Goal: Task Accomplishment & Management: Manage account settings

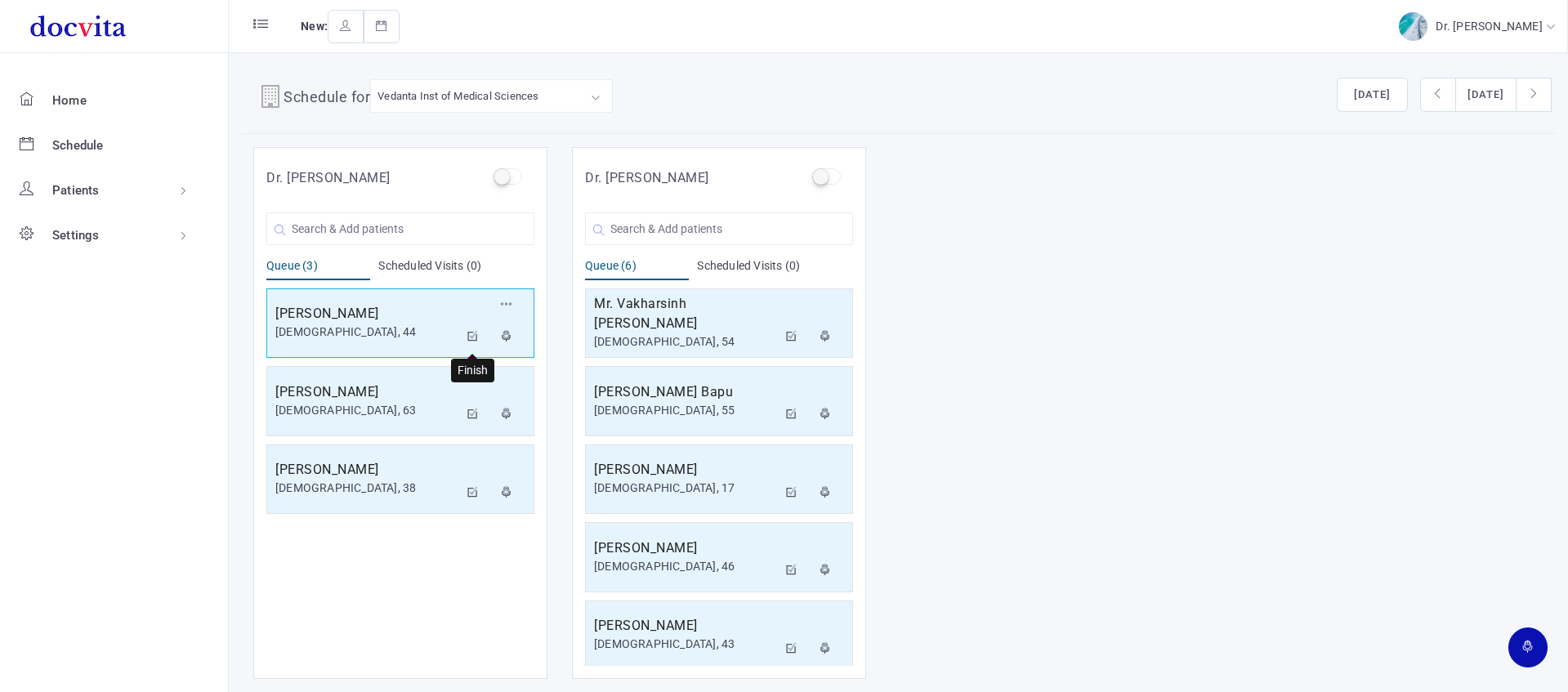
click at [472, 337] on icon at bounding box center [472, 336] width 11 height 10
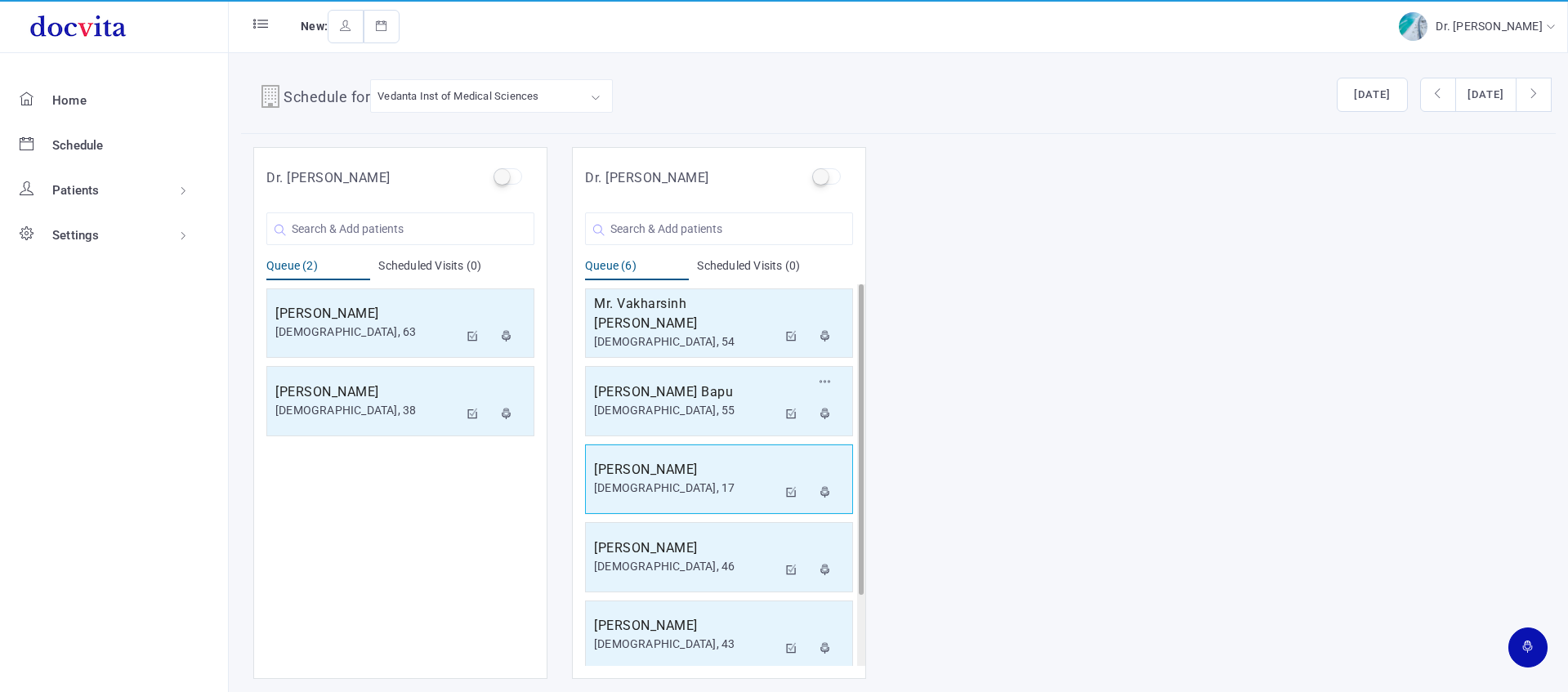
scroll to position [1, 0]
click at [473, 336] on icon at bounding box center [472, 336] width 11 height 10
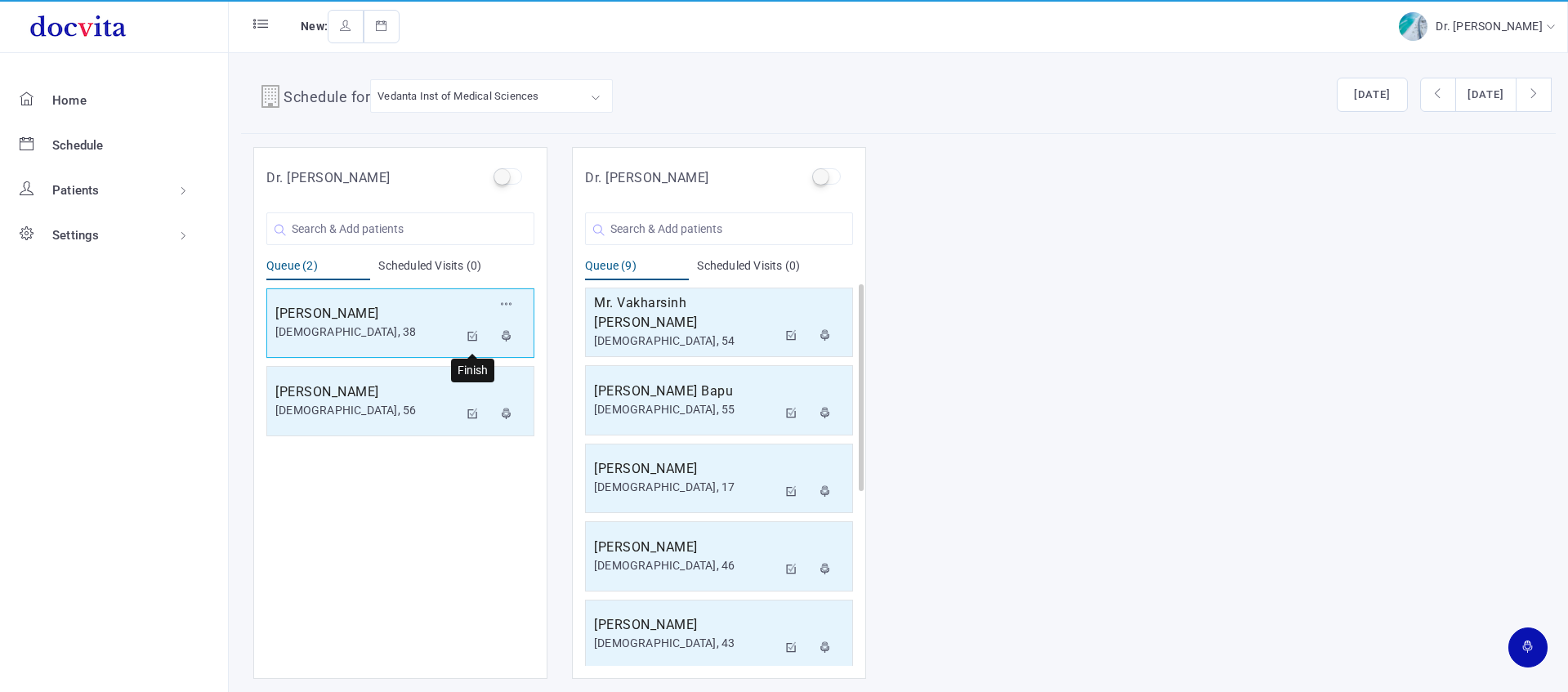
click at [472, 334] on icon at bounding box center [472, 336] width 11 height 10
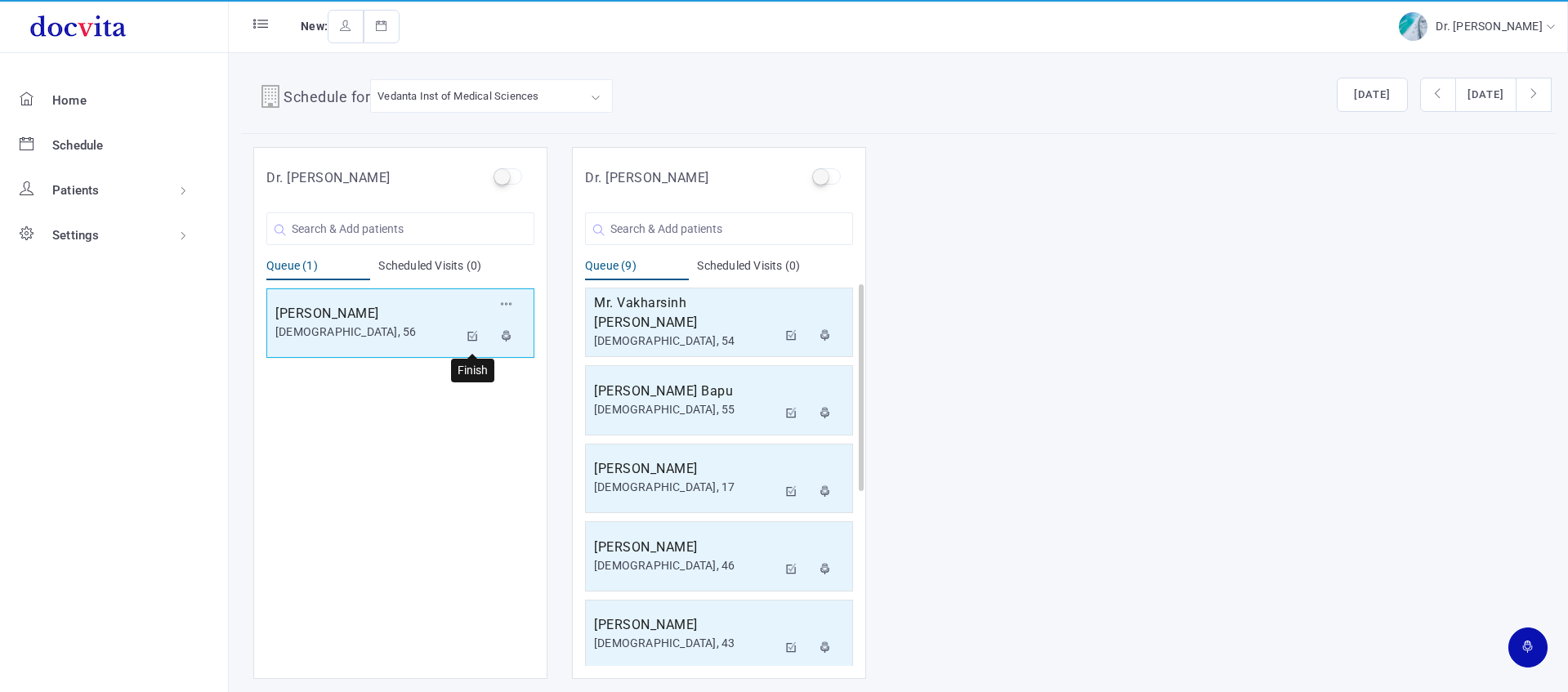
click at [477, 335] on icon at bounding box center [472, 336] width 11 height 10
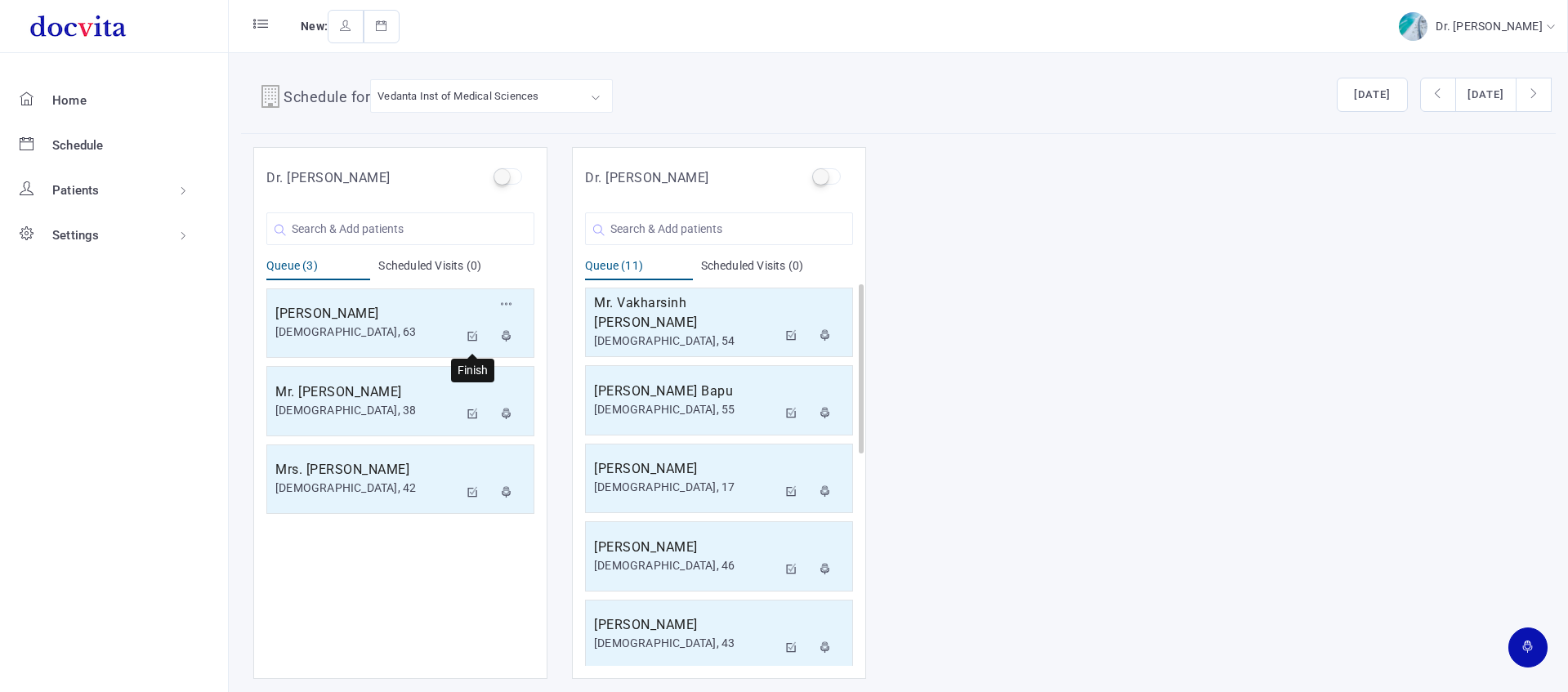
click at [475, 338] on icon at bounding box center [472, 336] width 11 height 10
click at [473, 337] on icon at bounding box center [472, 336] width 11 height 10
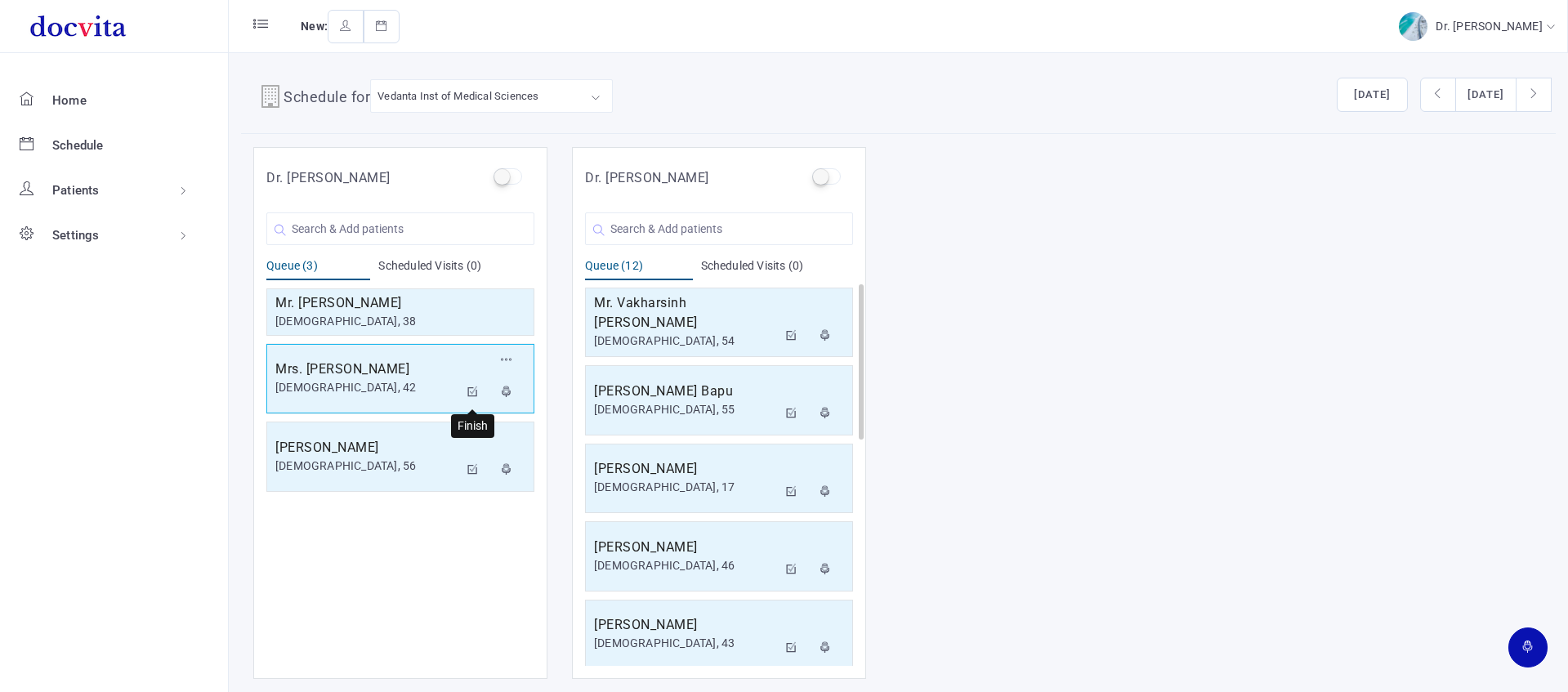
drag, startPoint x: 474, startPoint y: 385, endPoint x: 485, endPoint y: 377, distance: 13.6
click at [474, 386] on icon at bounding box center [472, 391] width 11 height 10
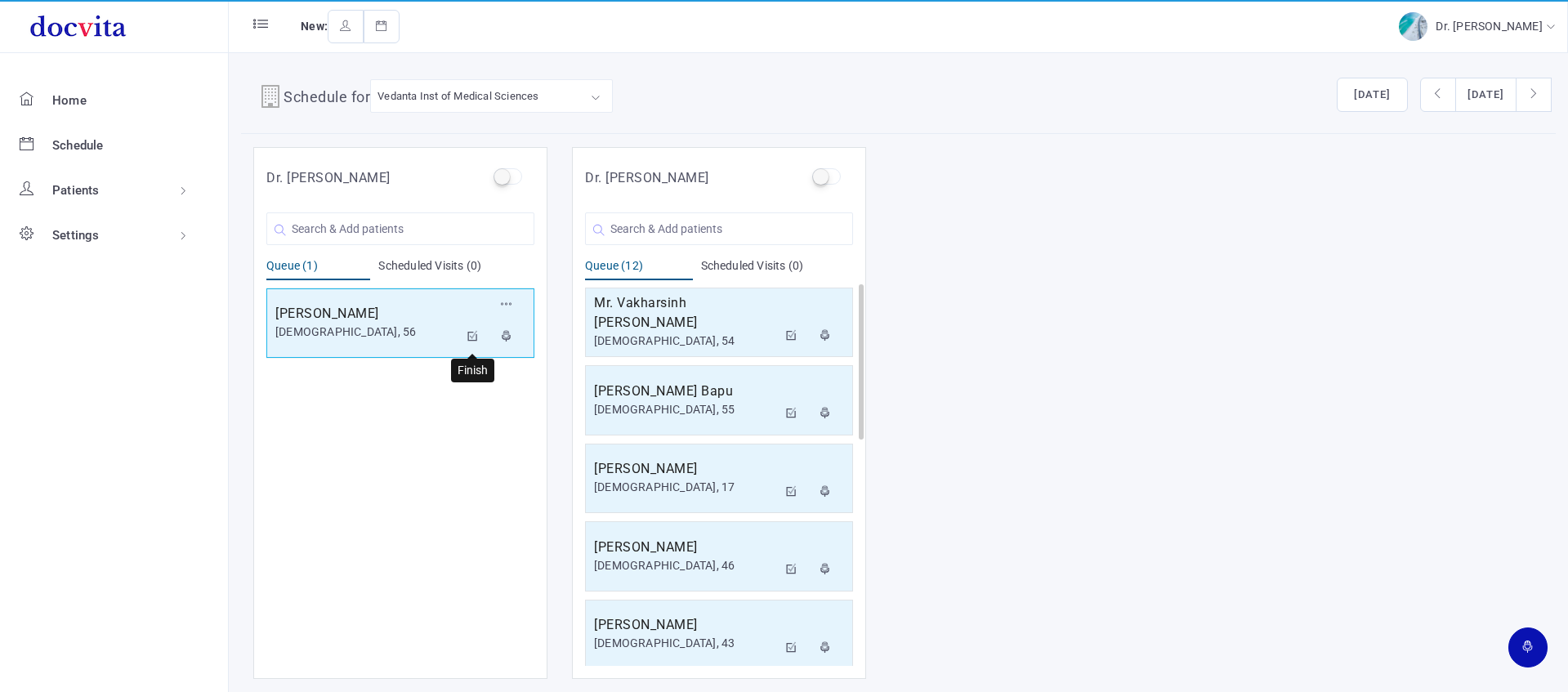
click at [475, 332] on icon at bounding box center [472, 336] width 11 height 10
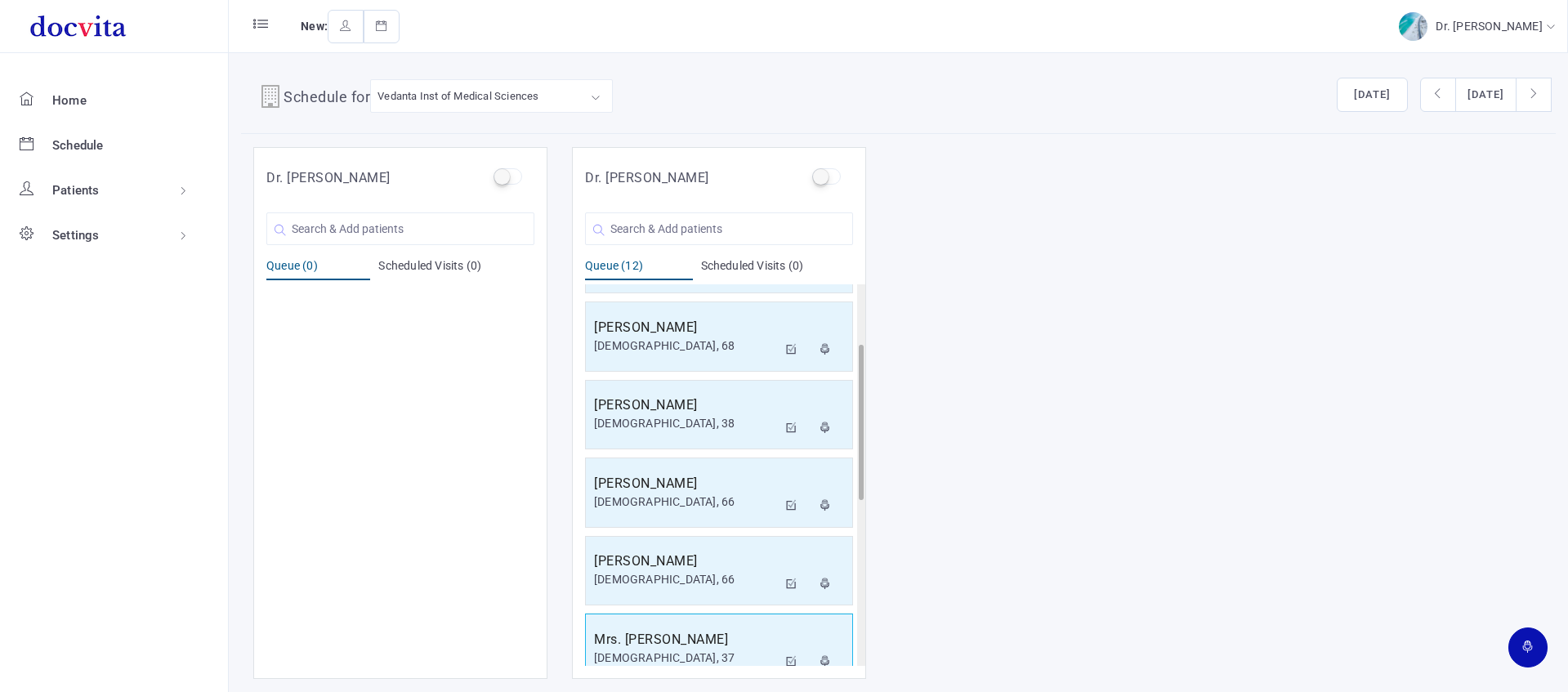
scroll to position [554, 0]
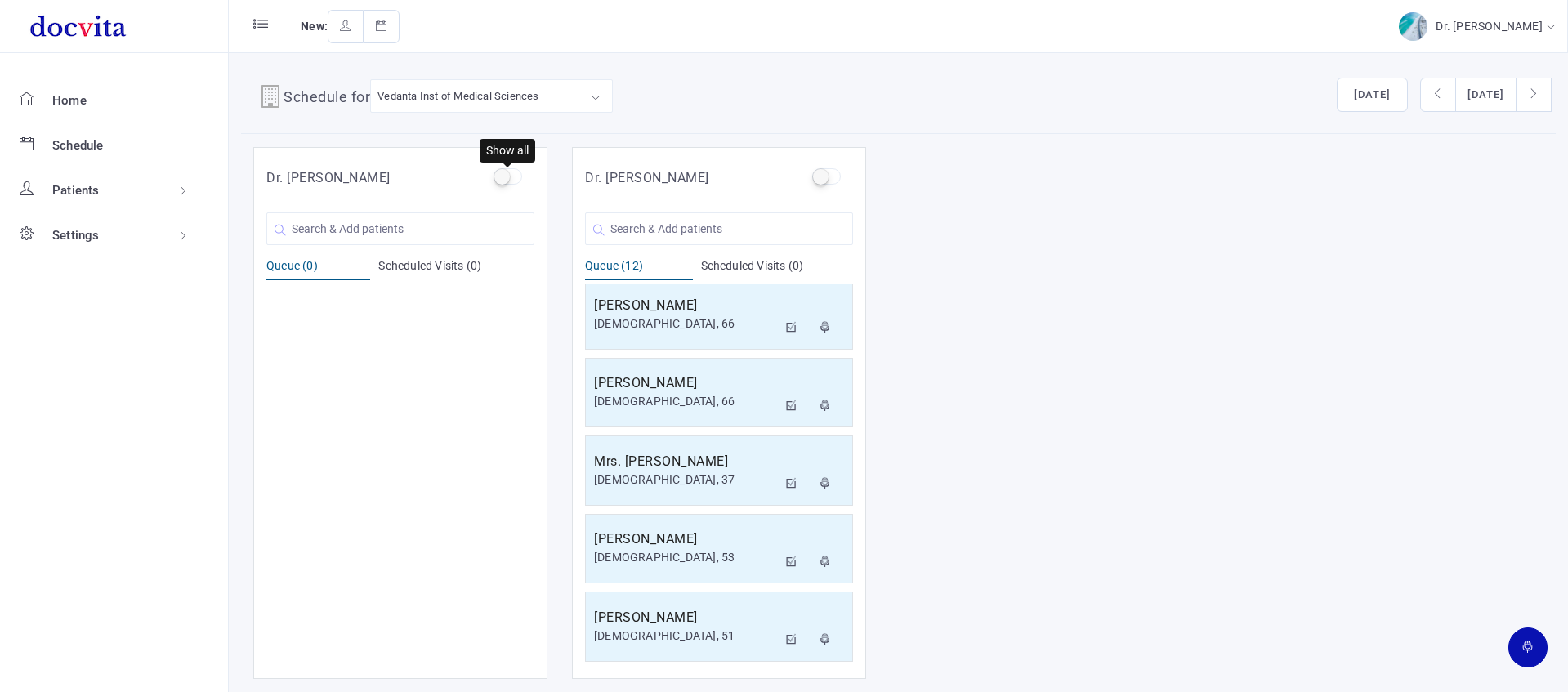
click at [505, 178] on label at bounding box center [507, 176] width 28 height 16
click at [504, 178] on input "checkbox" at bounding box center [499, 173] width 10 height 10
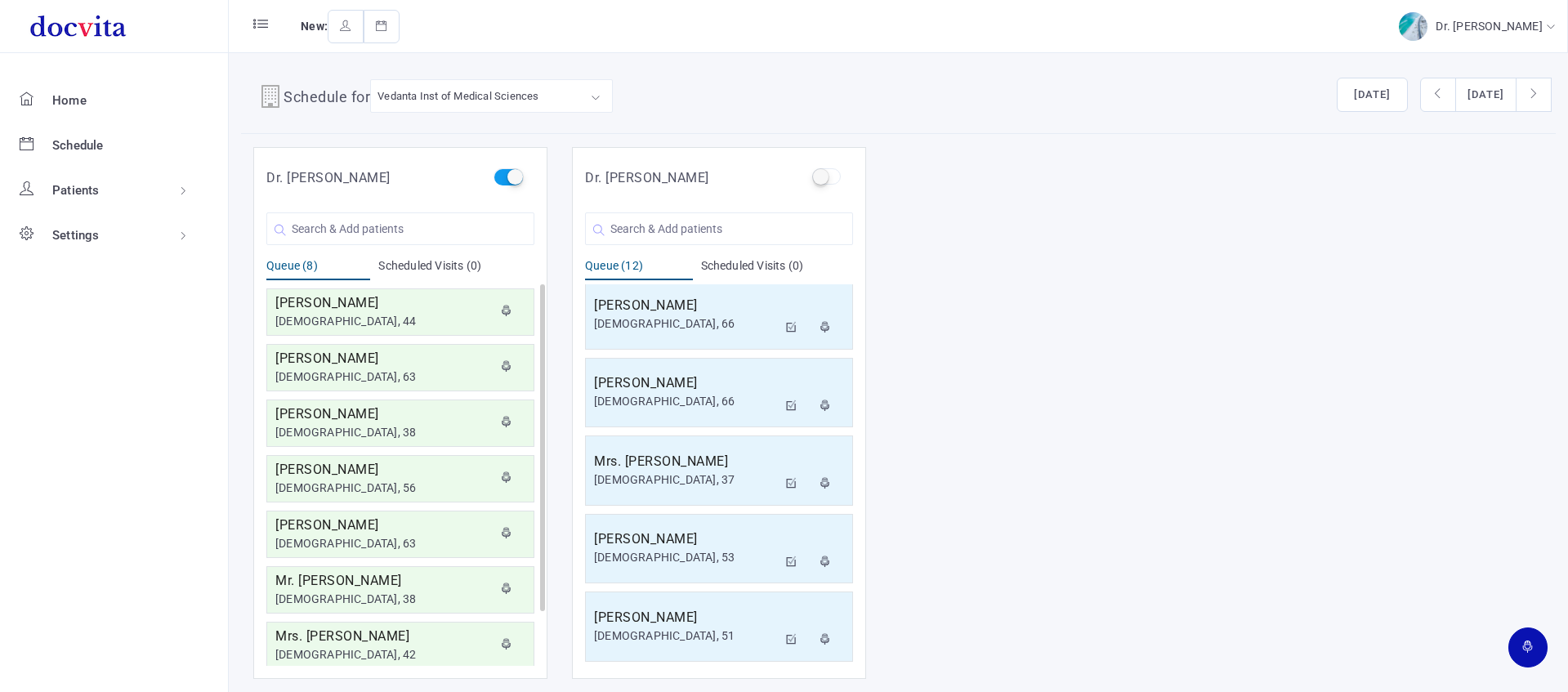
click at [509, 177] on label at bounding box center [507, 176] width 28 height 16
click at [504, 177] on input "checkbox" at bounding box center [499, 173] width 10 height 10
checkbox input "false"
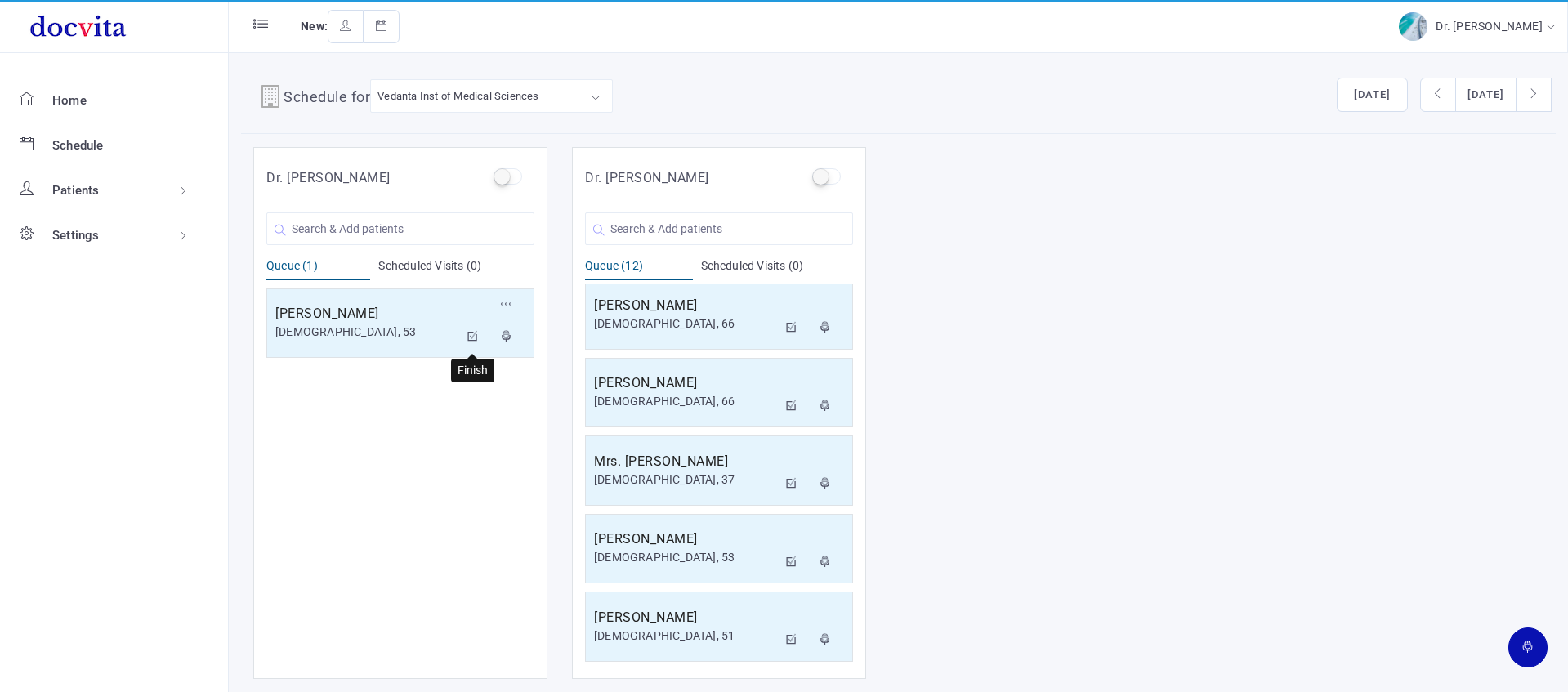
click at [472, 339] on icon at bounding box center [472, 336] width 11 height 10
